Goal: Find specific page/section: Find specific page/section

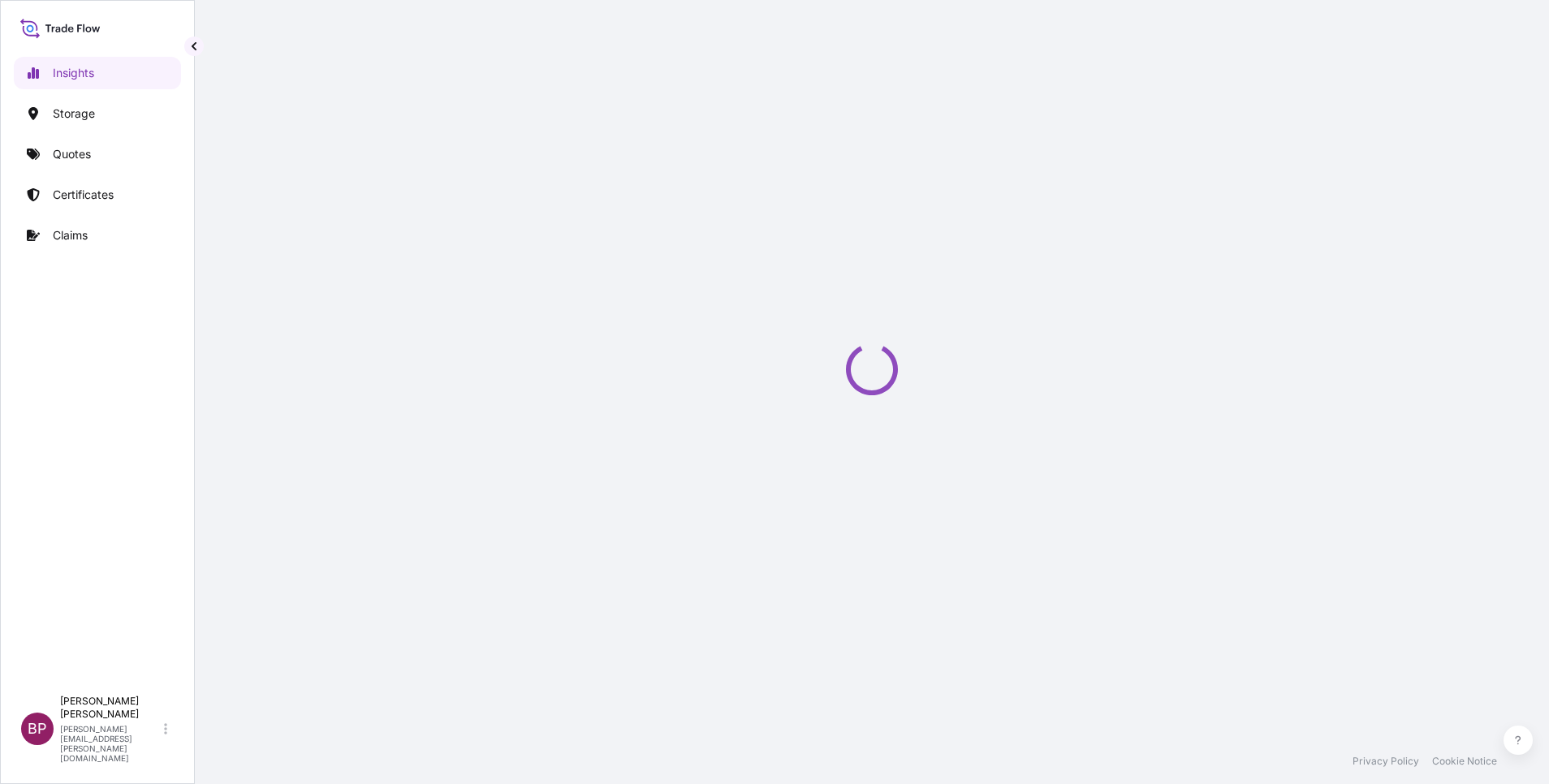
select select "2025"
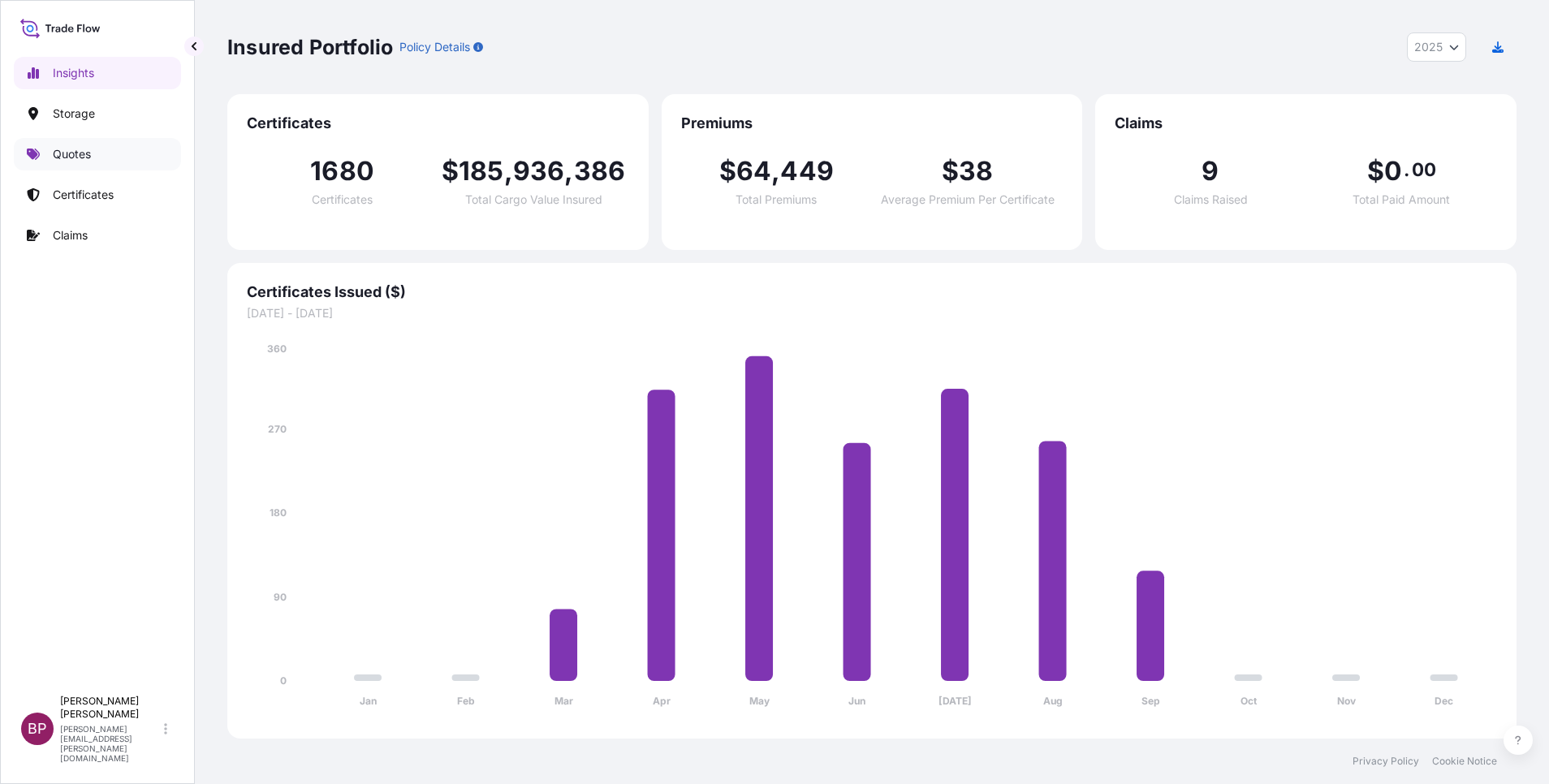
click at [78, 153] on p "Quotes" at bounding box center [72, 154] width 39 height 16
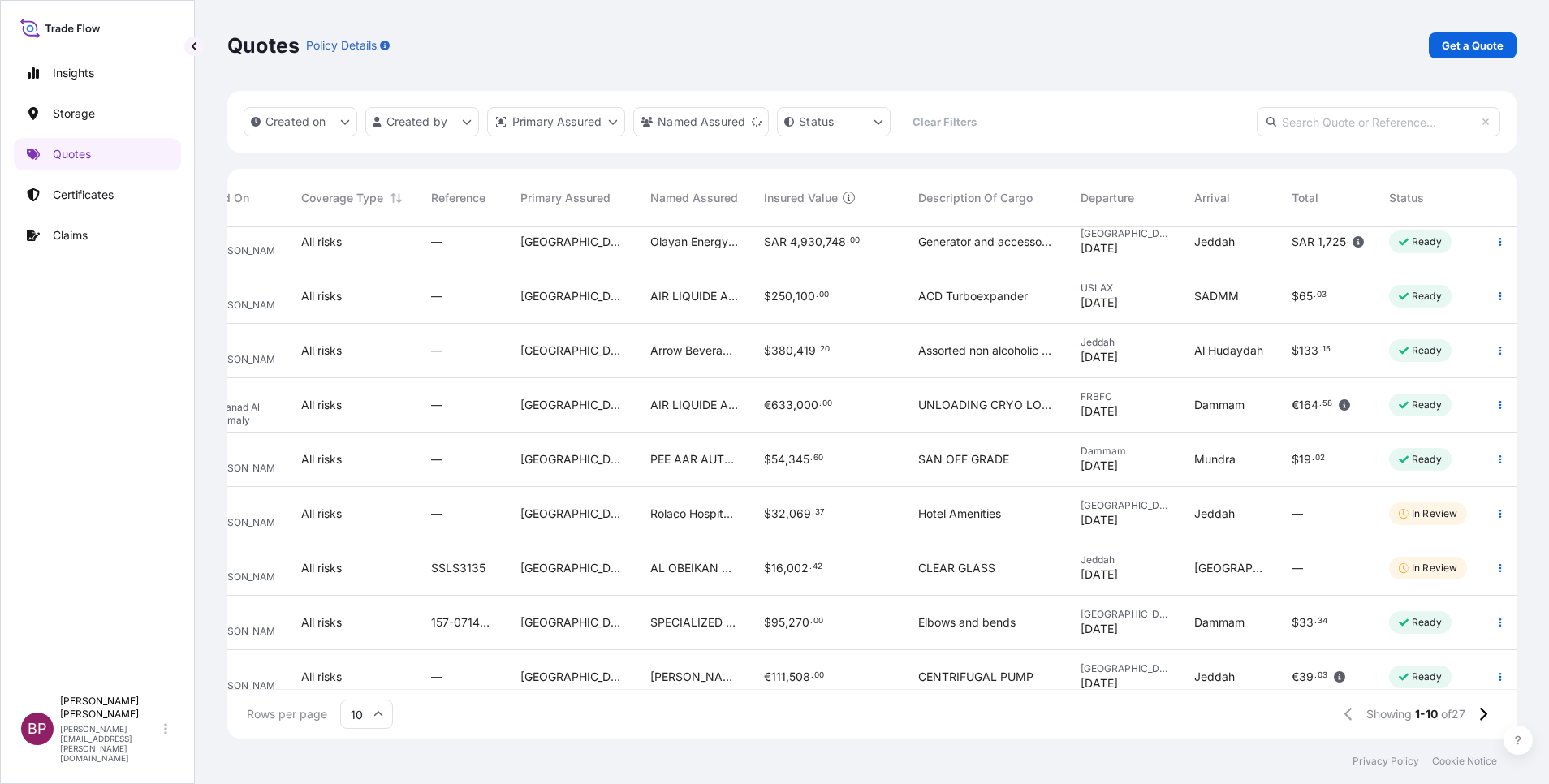
scroll to position [100, 150]
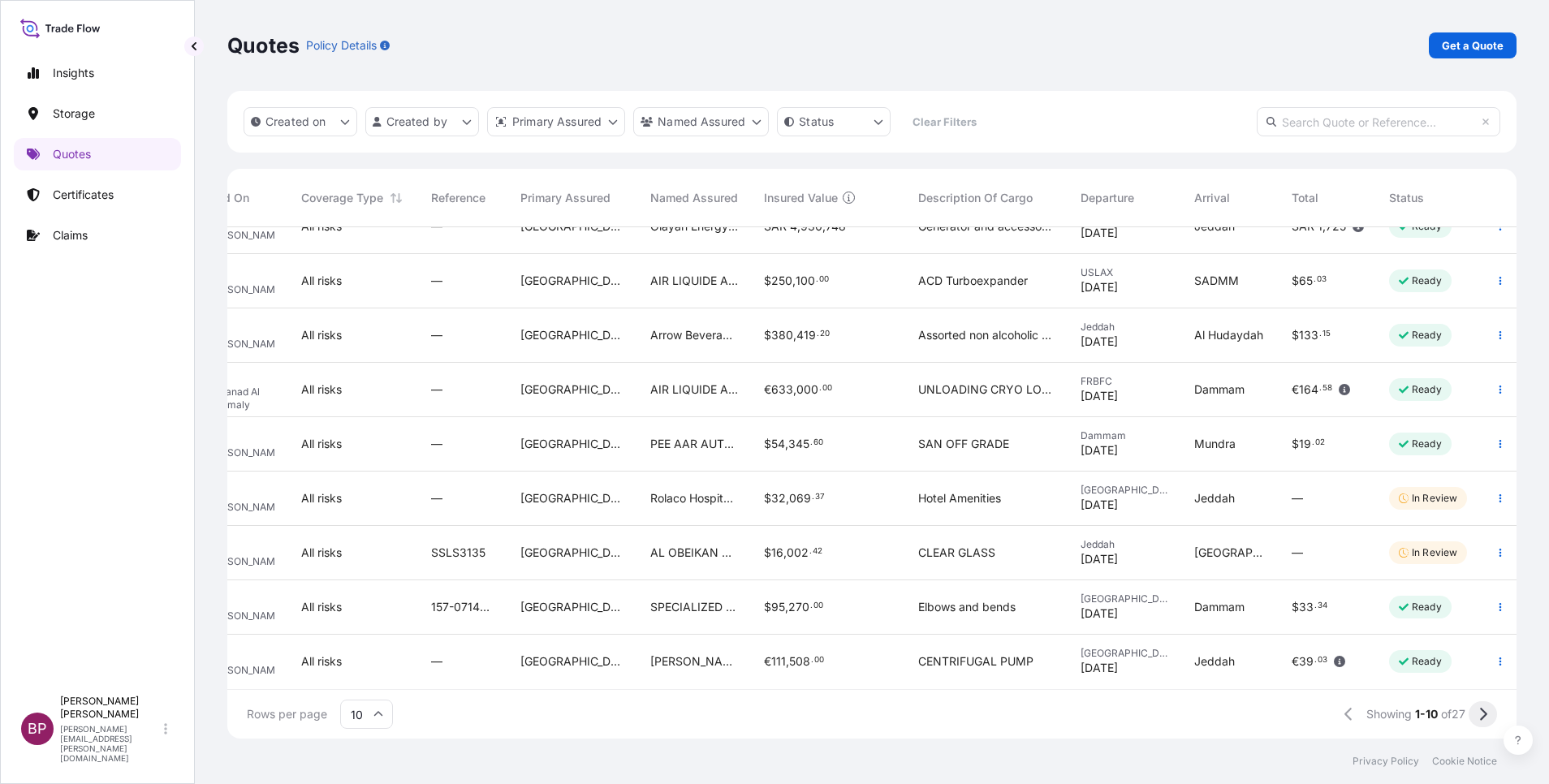
click at [1484, 713] on icon at bounding box center [1483, 714] width 8 height 13
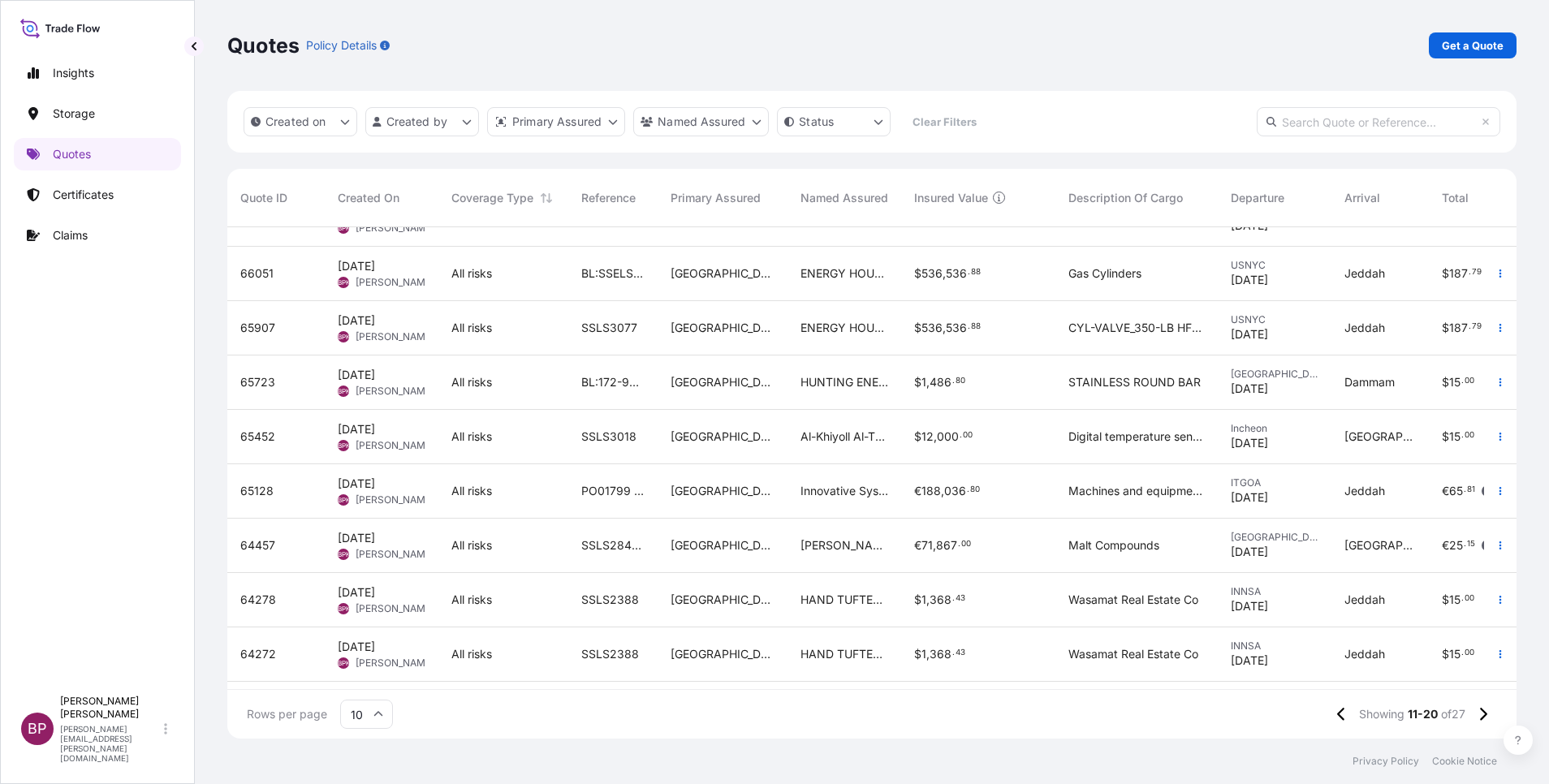
scroll to position [0, 0]
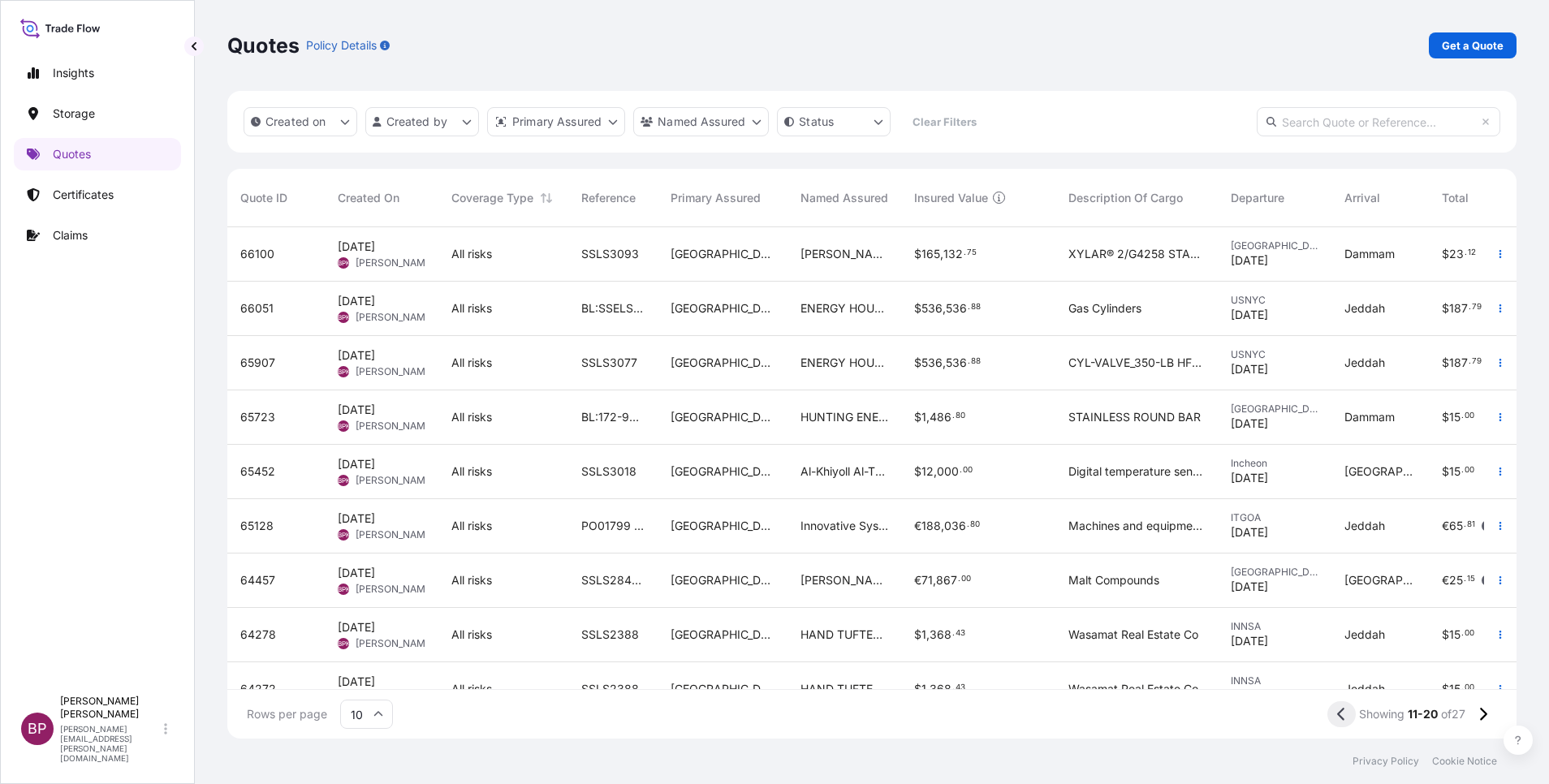
click at [1337, 719] on icon at bounding box center [1341, 714] width 9 height 14
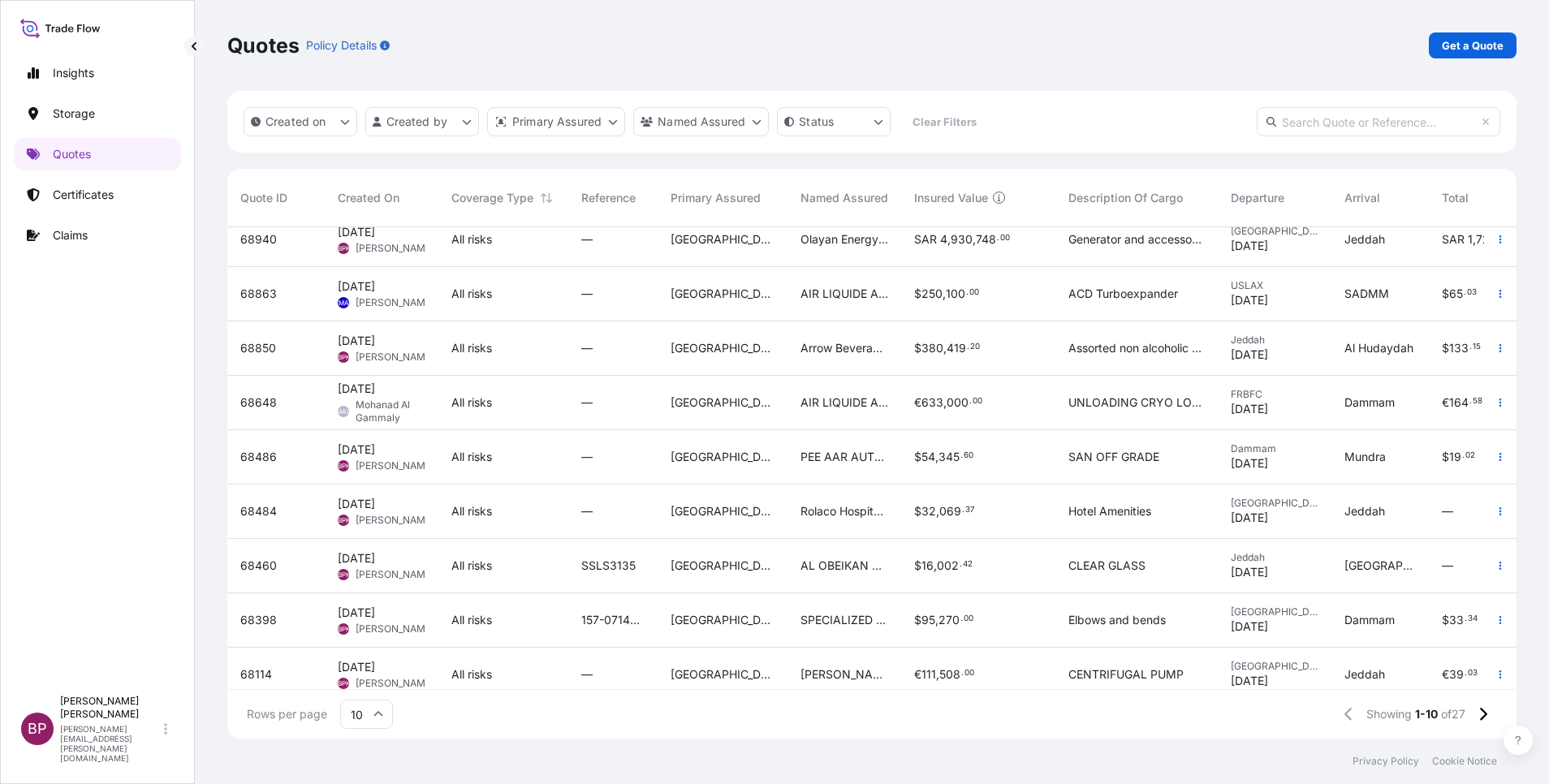
scroll to position [100, 0]
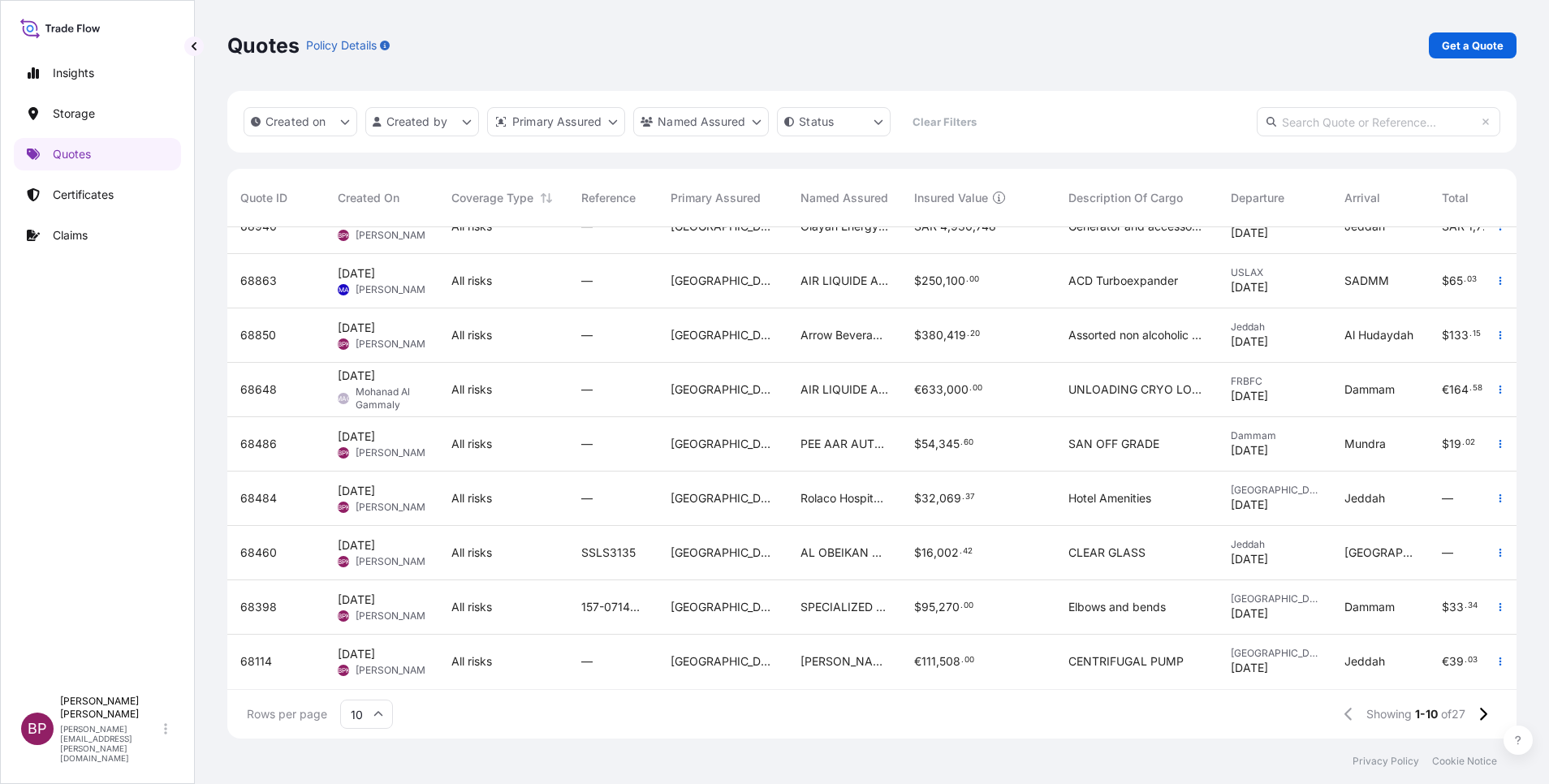
click at [1411, 122] on input "text" at bounding box center [1378, 121] width 244 height 29
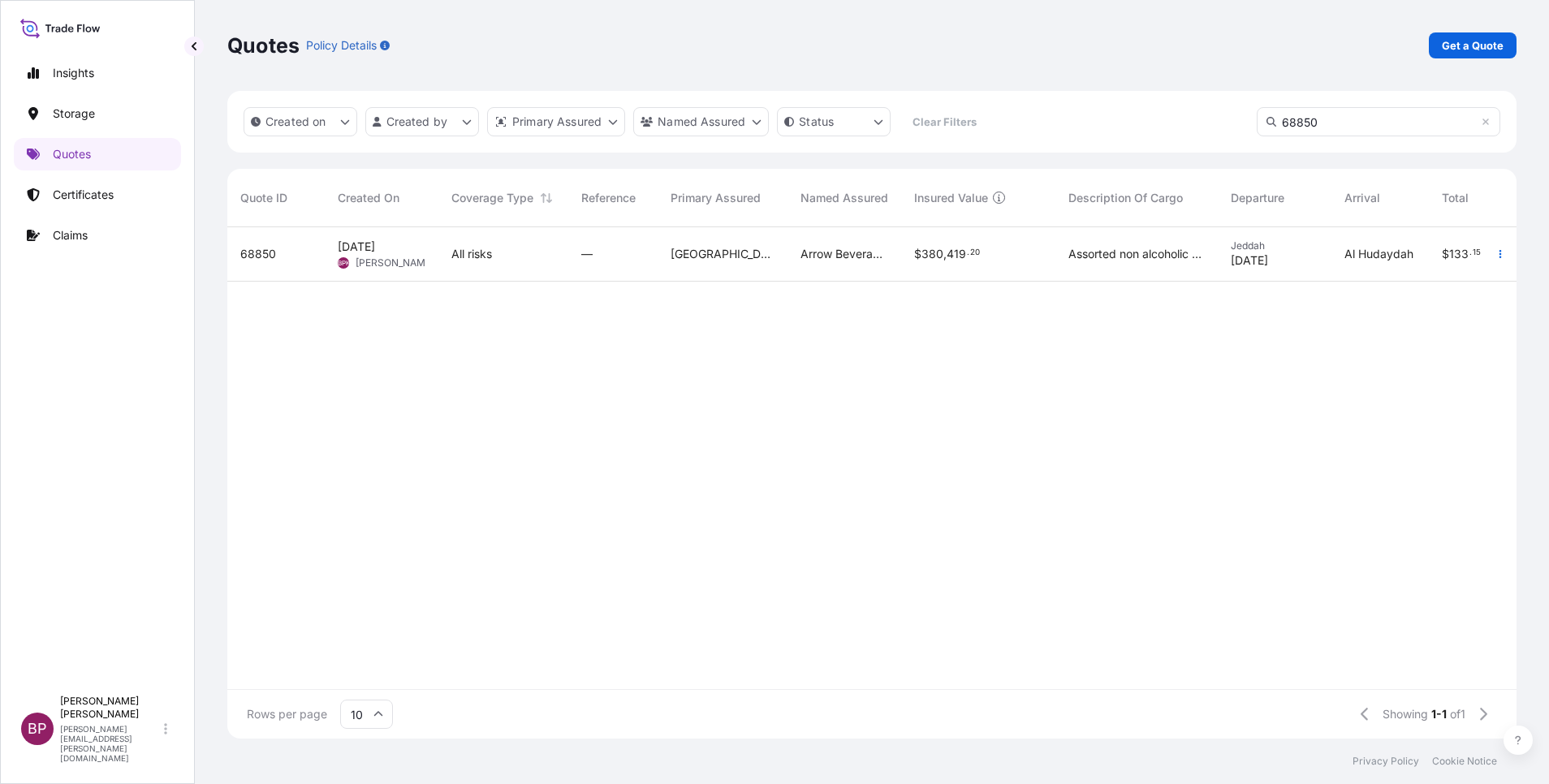
type input "68850"
